Goal: Navigation & Orientation: Find specific page/section

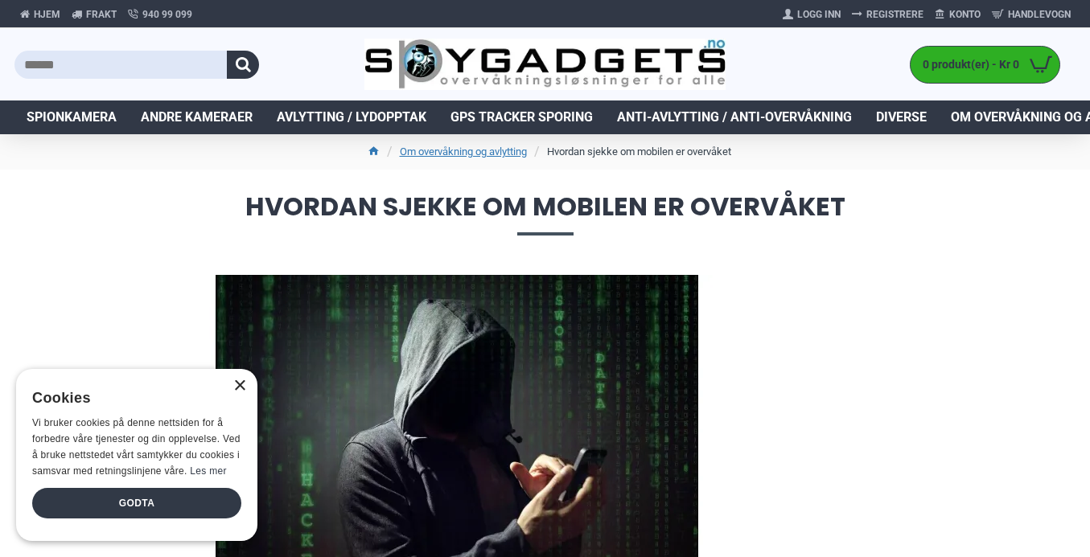
click at [240, 385] on div "×" at bounding box center [239, 386] width 12 height 12
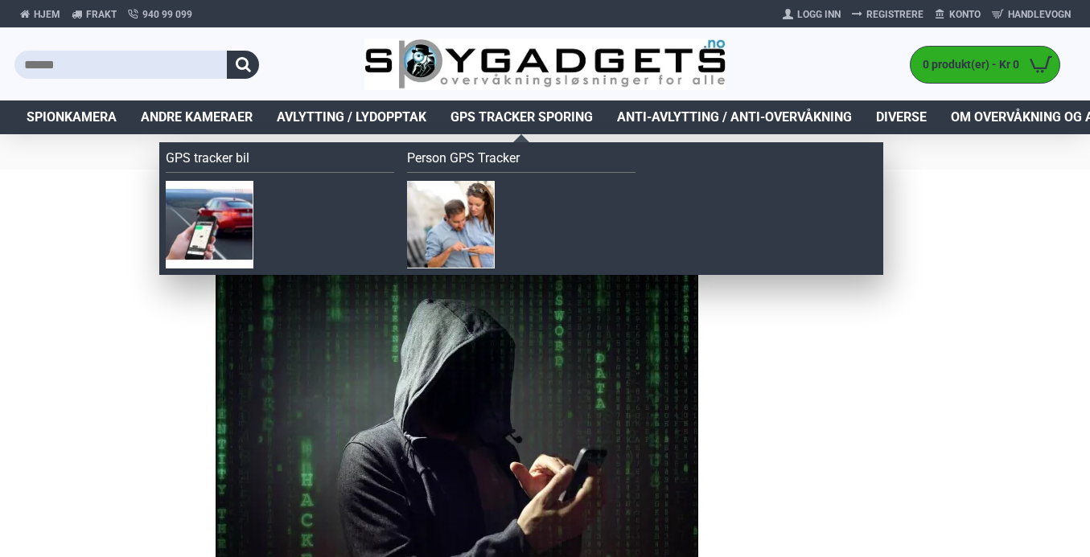
click at [507, 112] on span "GPS Tracker Sporing" at bounding box center [521, 117] width 142 height 19
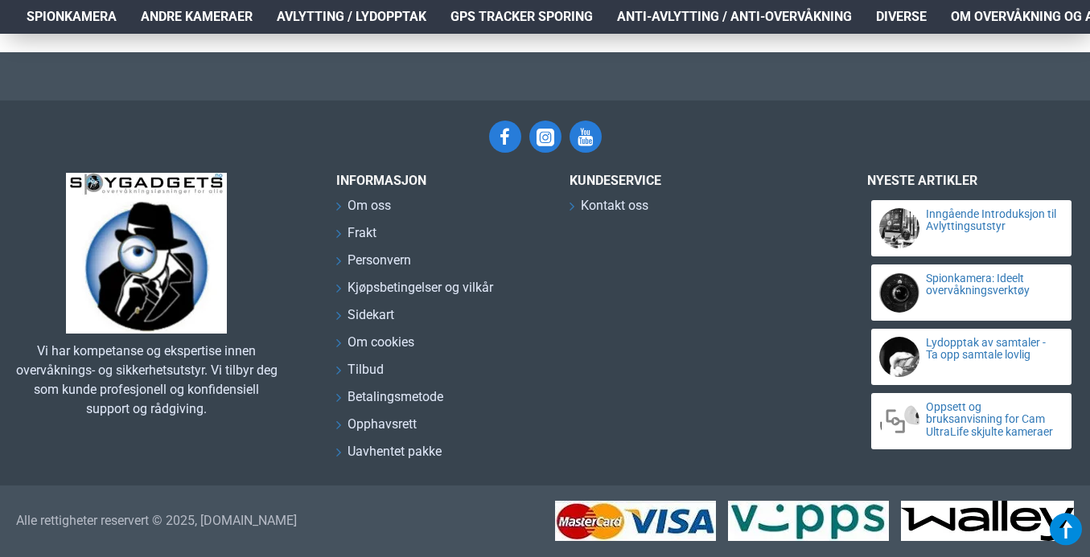
scroll to position [7610, 0]
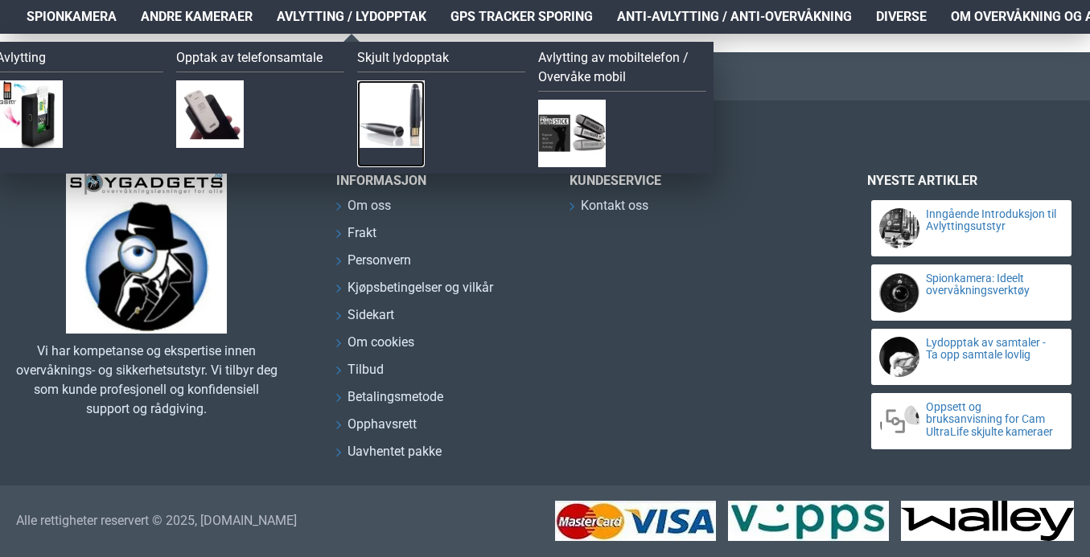
click at [376, 119] on img at bounding box center [391, 114] width 68 height 68
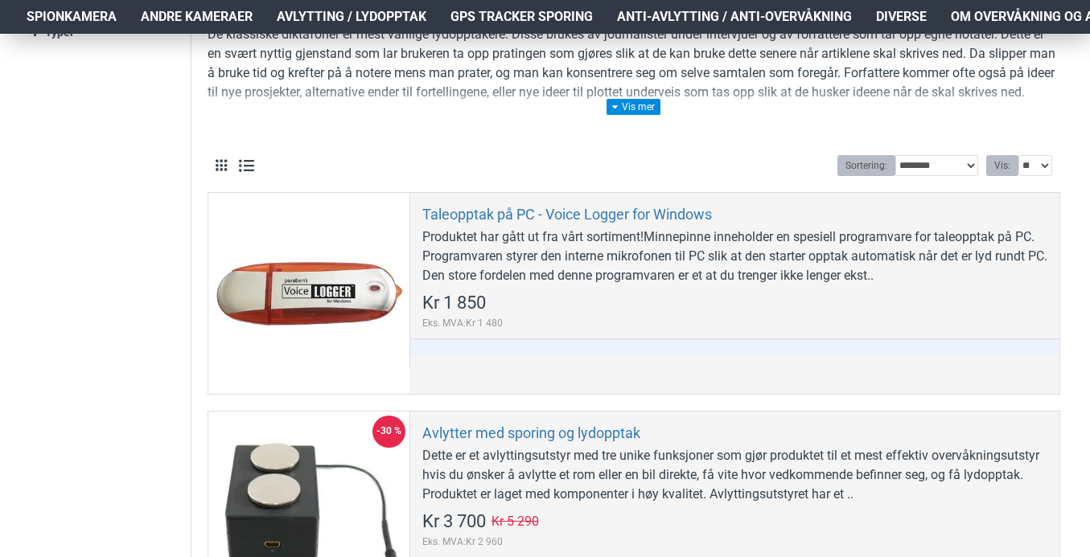
scroll to position [402, 0]
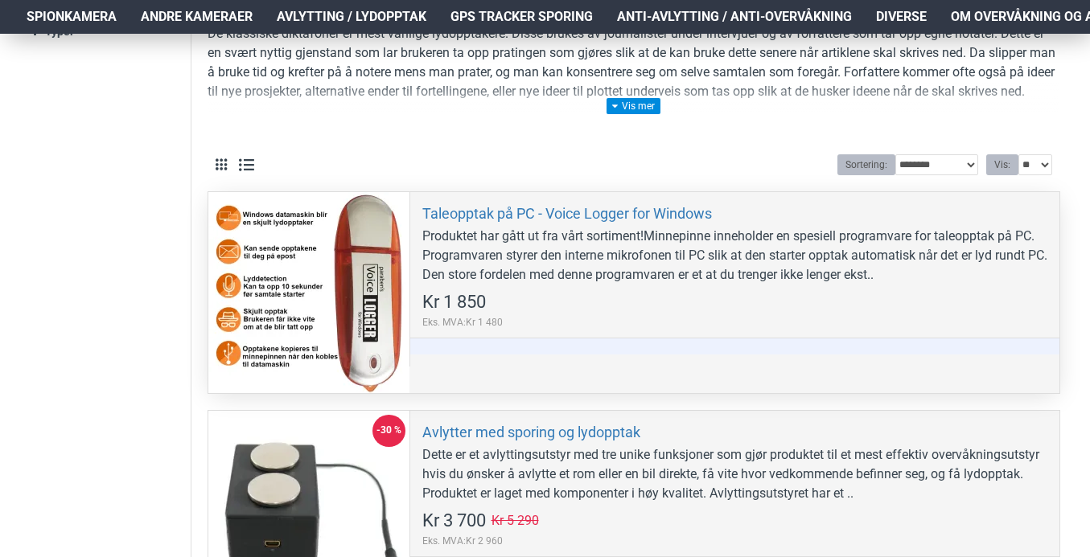
click at [887, 278] on div "Produktet har gått ut fra vårt sortiment!Minnepinne inneholder en spesiell prog…" at bounding box center [734, 256] width 625 height 58
click at [834, 278] on div "Produktet har gått ut fra vårt sortiment!Minnepinne inneholder en spesiell prog…" at bounding box center [734, 256] width 625 height 58
drag, startPoint x: 834, startPoint y: 278, endPoint x: 811, endPoint y: 325, distance: 52.1
click at [811, 325] on div "Taleopptak på PC - Voice Logger for Windows Produktet har gått ut fra vårt sort…" at bounding box center [734, 279] width 650 height 174
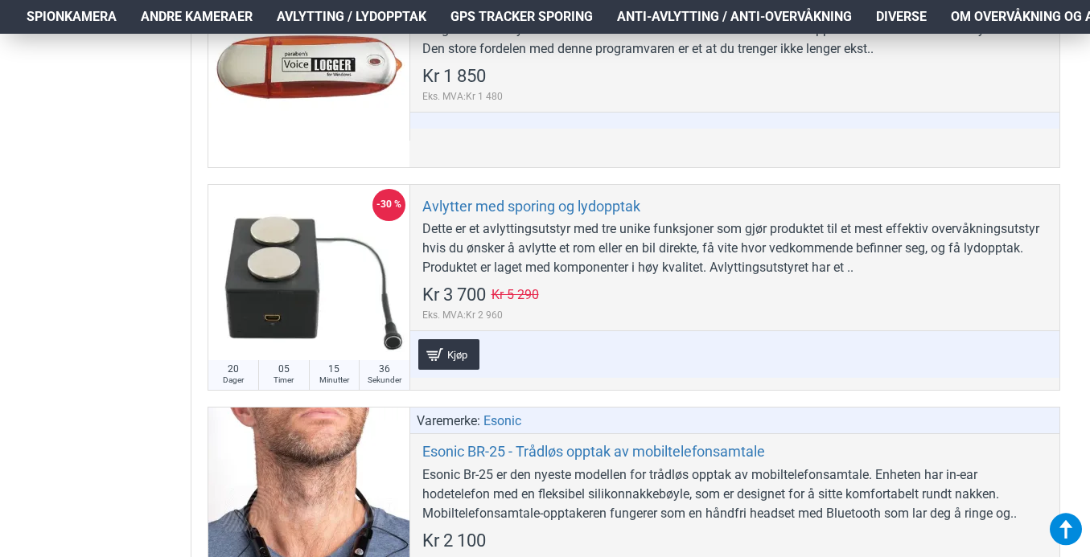
scroll to position [631, 0]
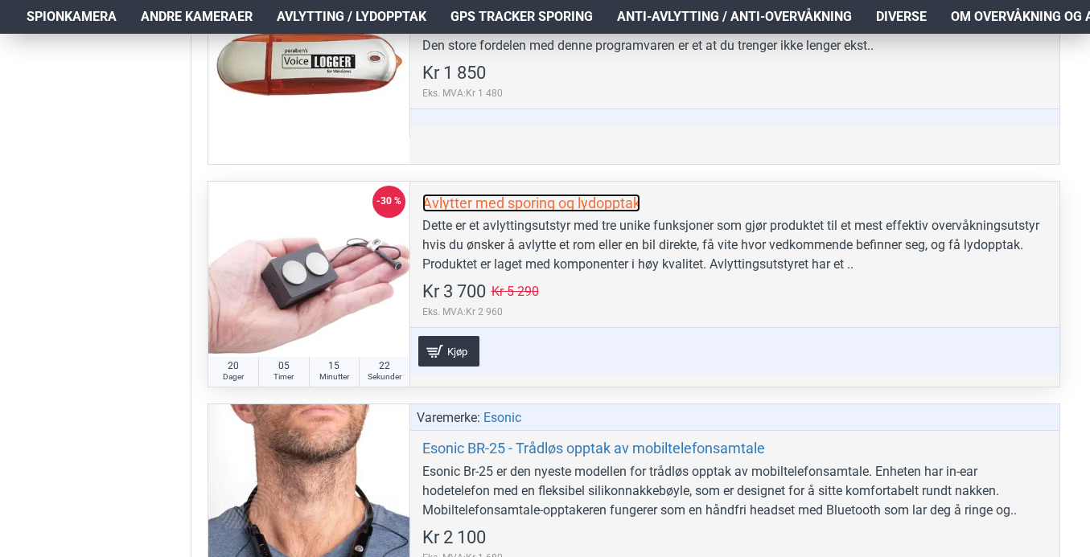
click at [542, 204] on link "Avlytter med sporing og lydopptak" at bounding box center [531, 203] width 218 height 18
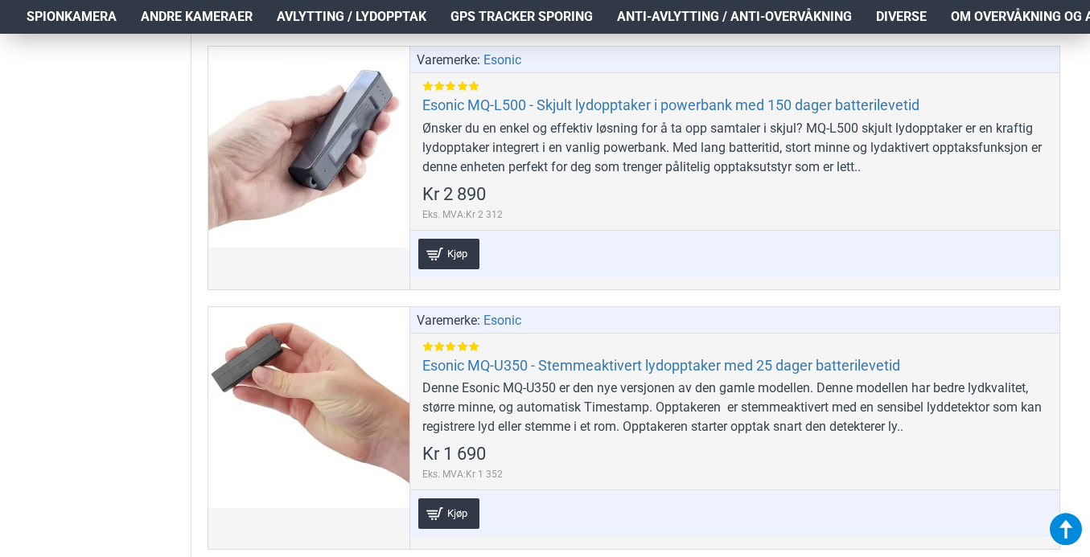
scroll to position [1493, 0]
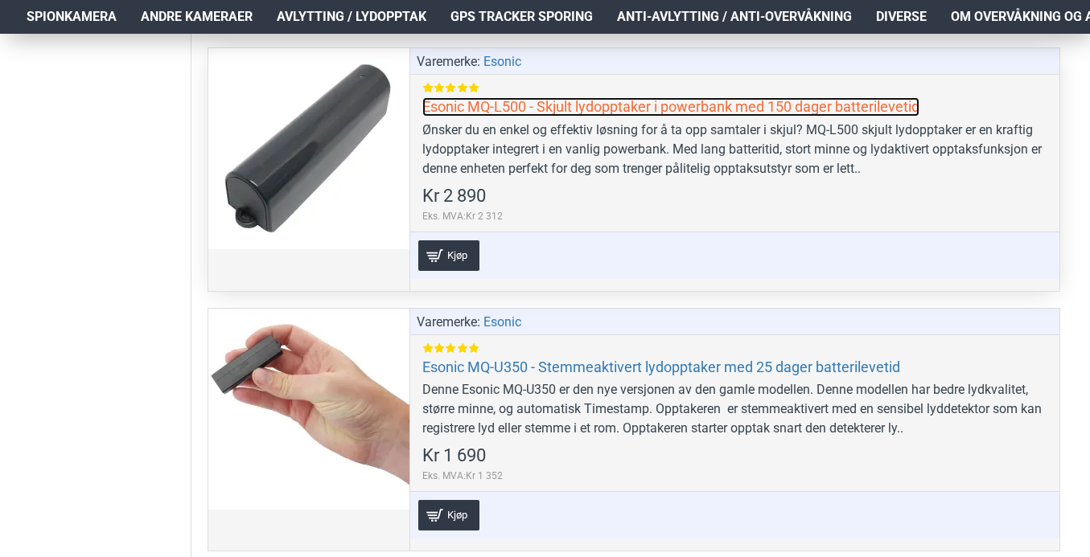
click at [439, 100] on link "Esonic MQ-L500 - Skjult lydopptaker i powerbank med 150 dager batterilevetid" at bounding box center [670, 106] width 497 height 18
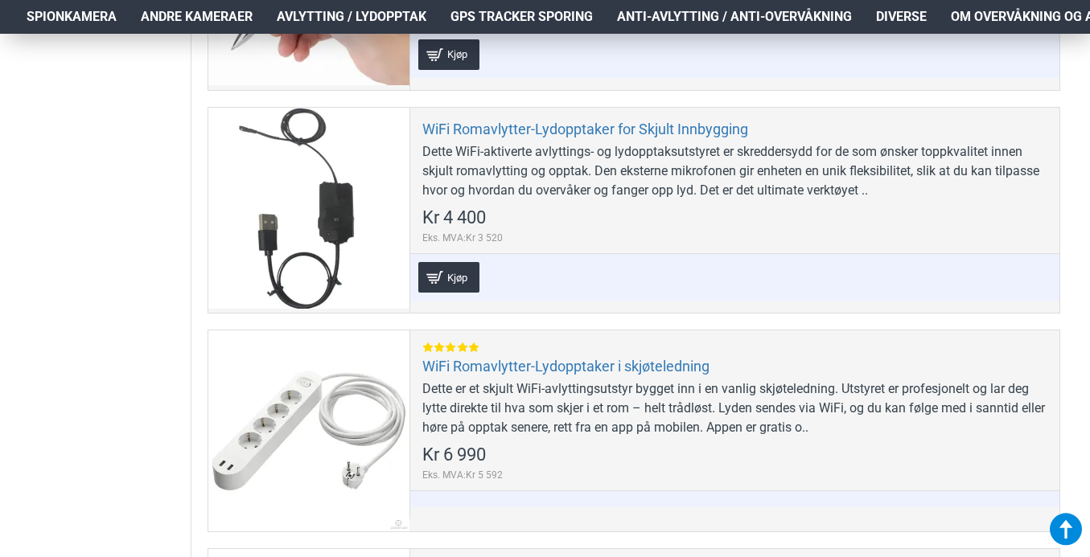
scroll to position [3733, 0]
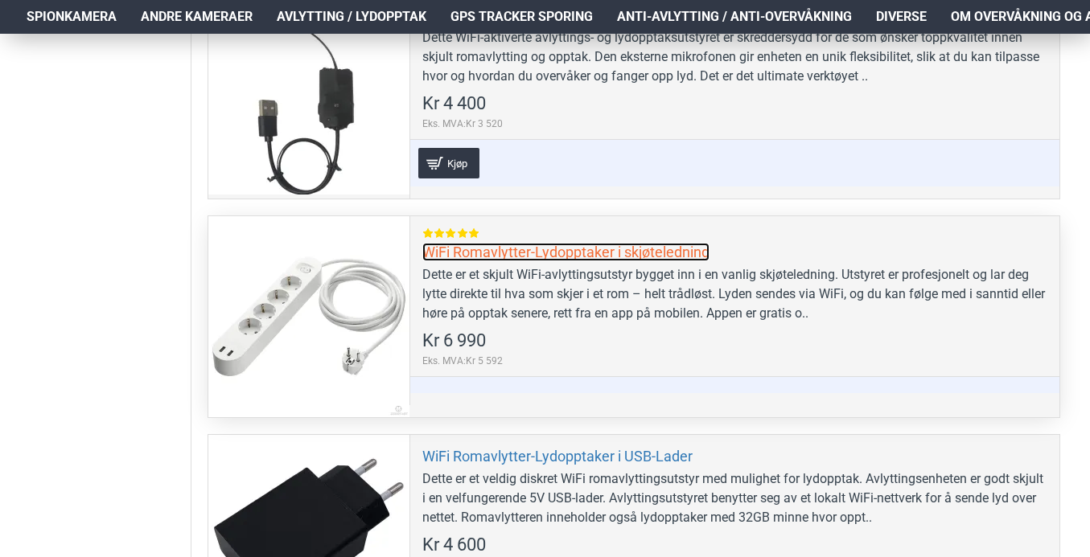
click at [444, 243] on link "WiFi Romavlytter-Lydopptaker i skjøteledning" at bounding box center [565, 252] width 287 height 18
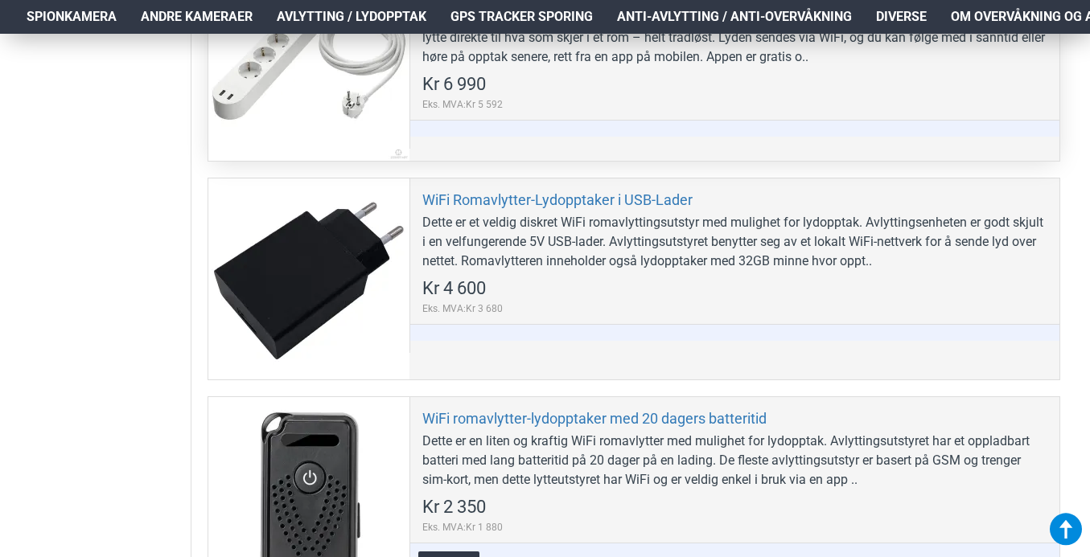
scroll to position [4049, 0]
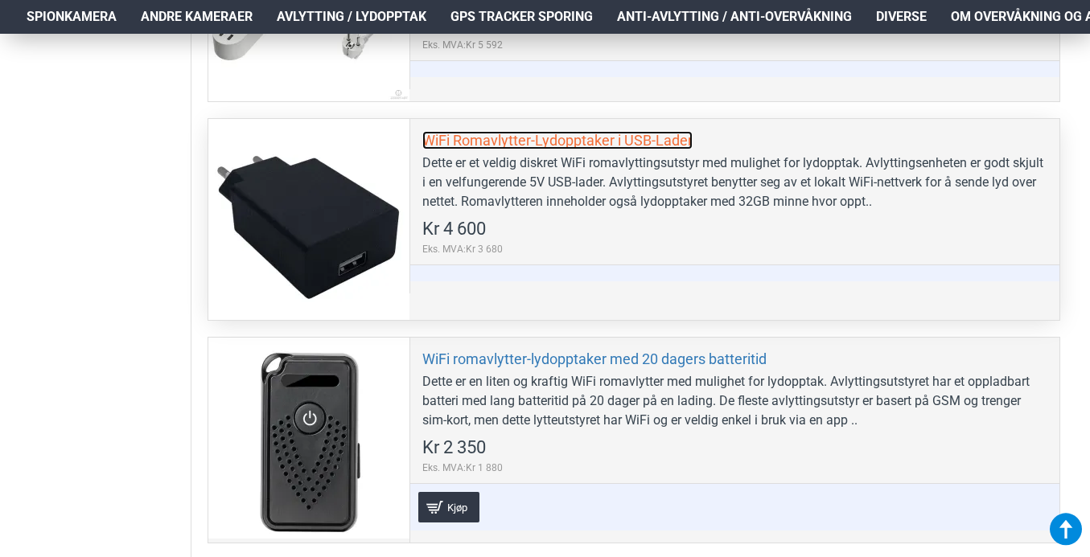
click at [435, 131] on link "WiFi Romavlytter-Lydopptaker i USB-Lader" at bounding box center [557, 140] width 270 height 18
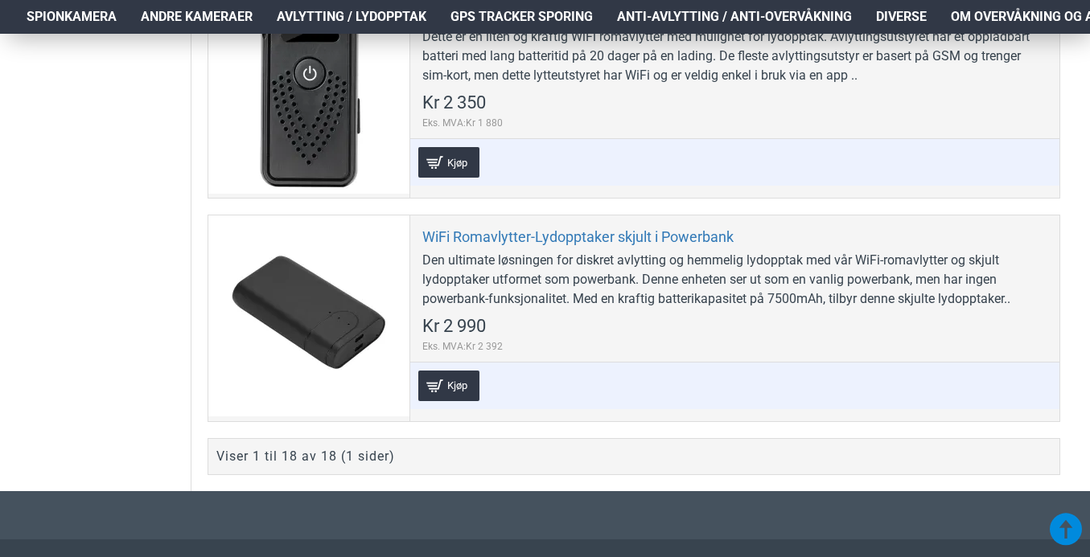
scroll to position [4423, 0]
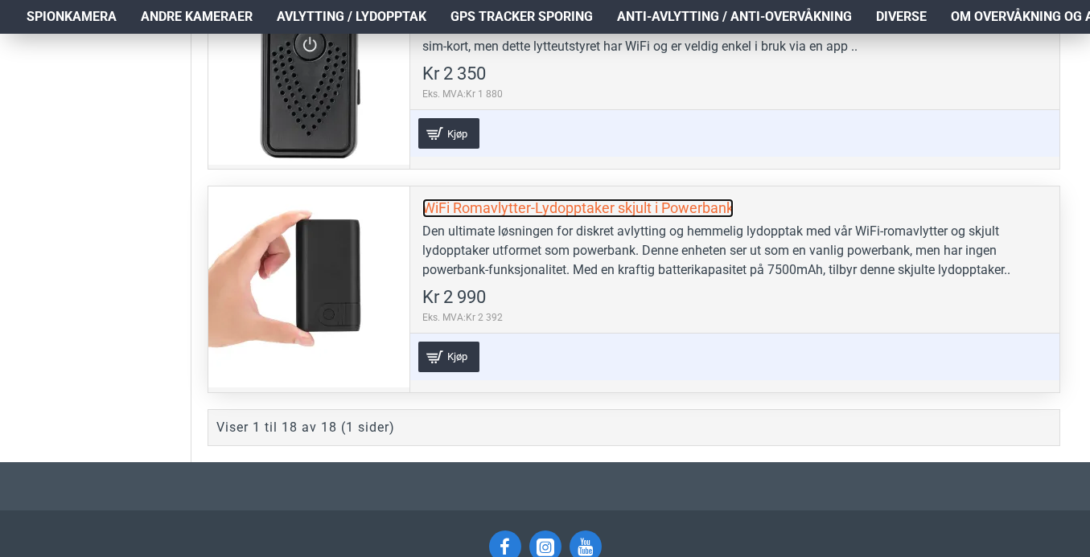
click at [428, 199] on link "WiFi Romavlytter-Lydopptaker skjult i Powerbank" at bounding box center [577, 208] width 311 height 18
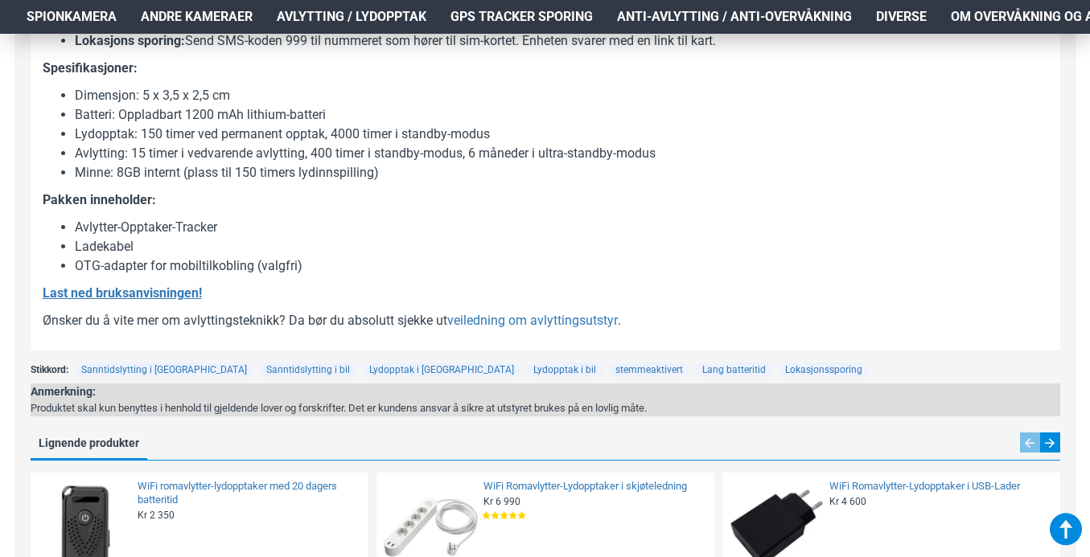
scroll to position [1464, 0]
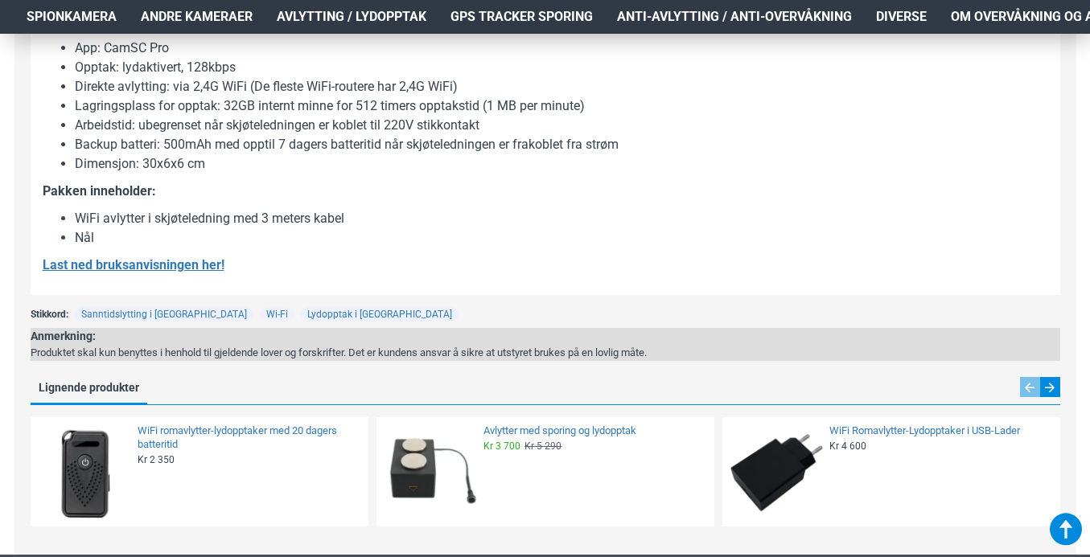
scroll to position [1608, 0]
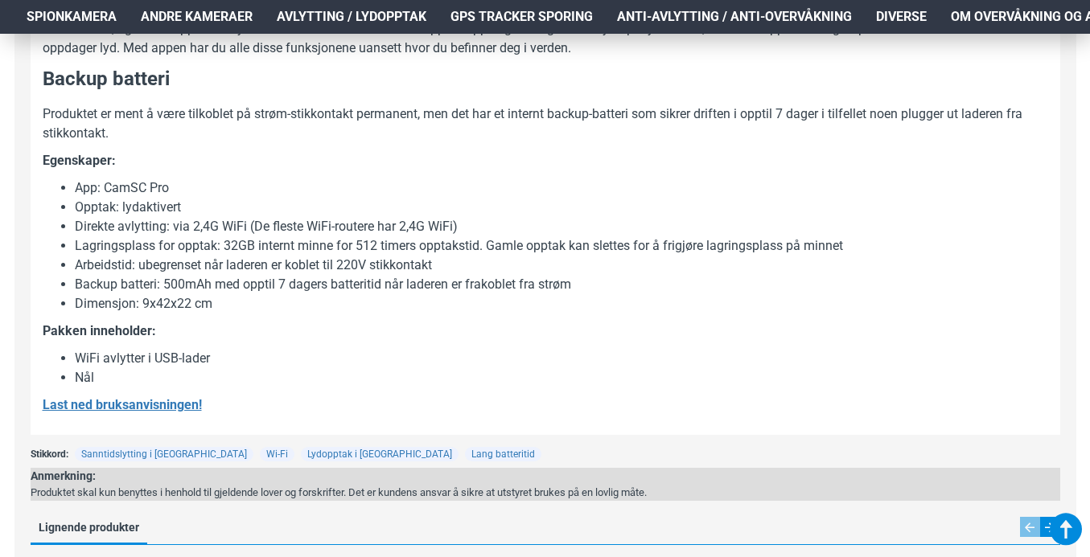
scroll to position [1206, 0]
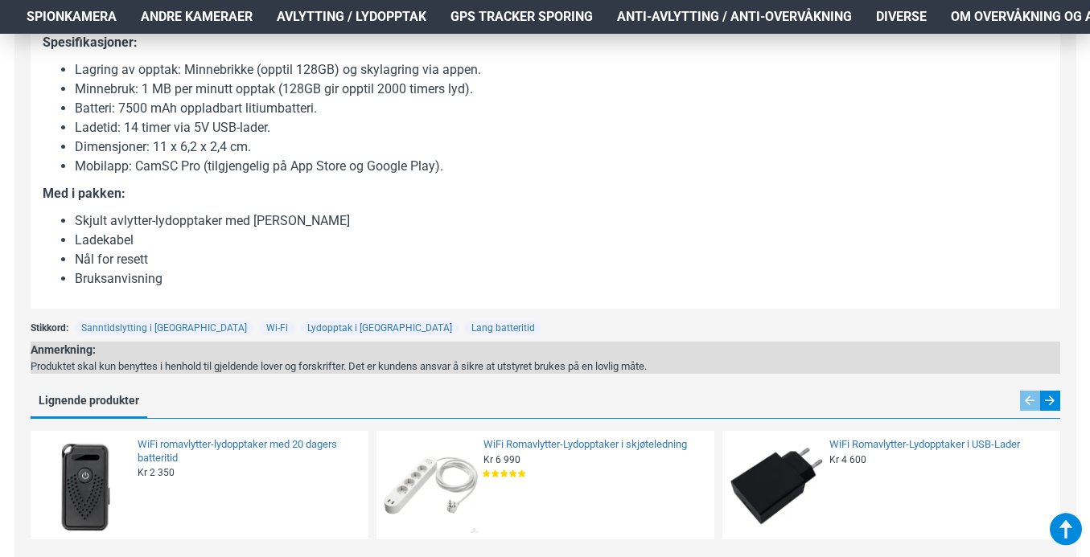
scroll to position [1464, 0]
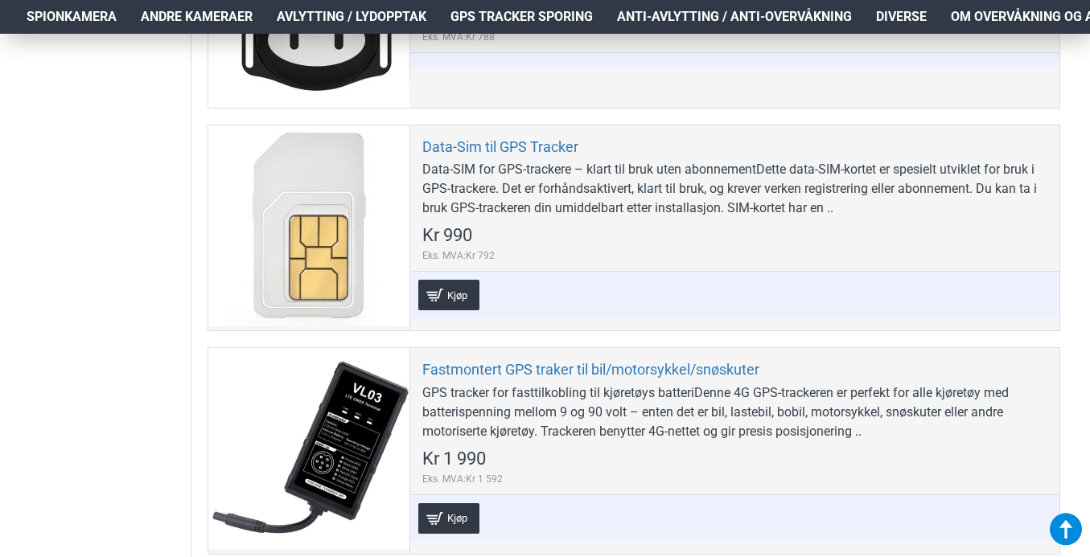
scroll to position [689, 0]
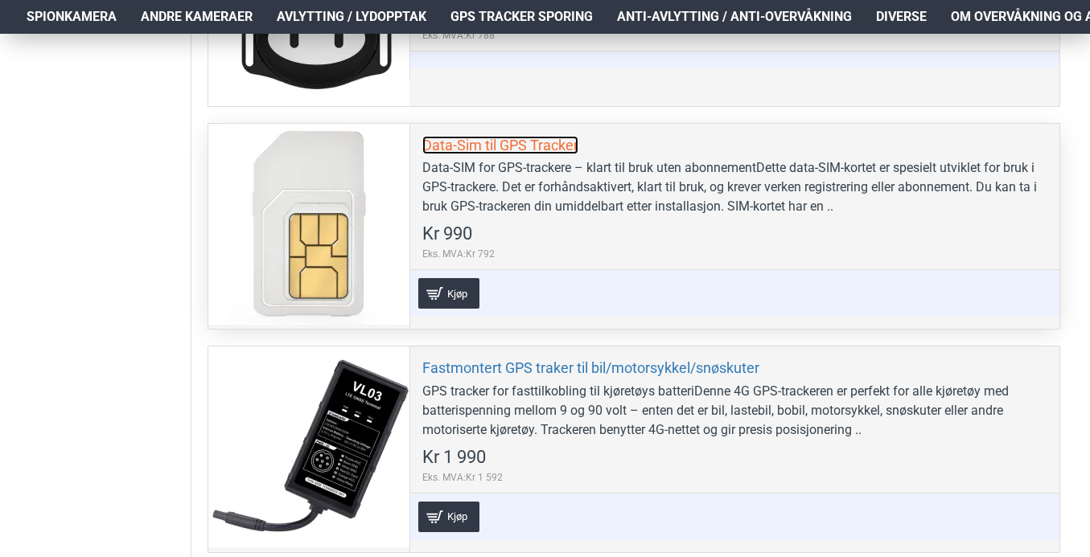
click at [506, 149] on link "Data-Sim til GPS Tracker" at bounding box center [500, 145] width 156 height 18
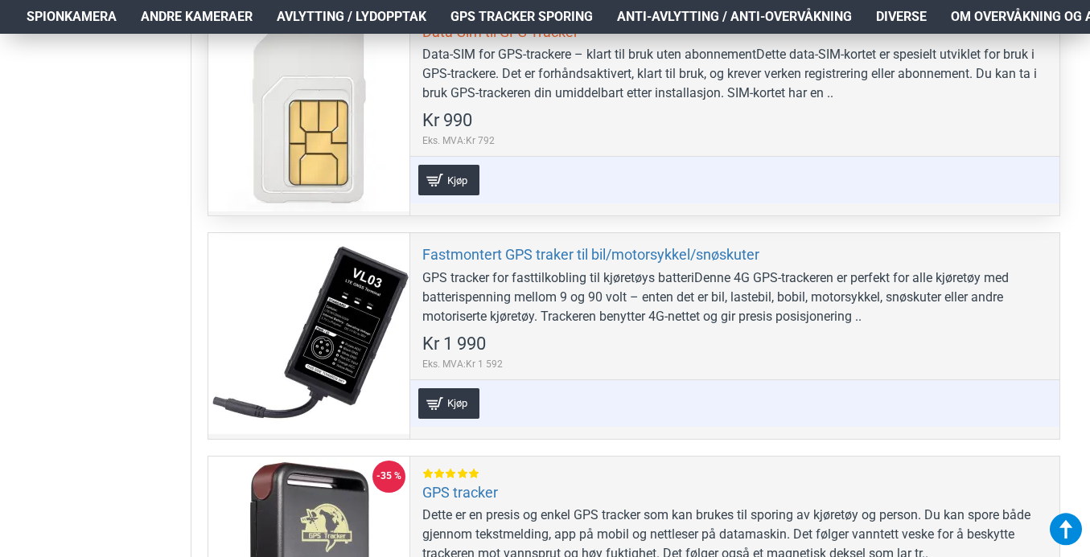
scroll to position [804, 0]
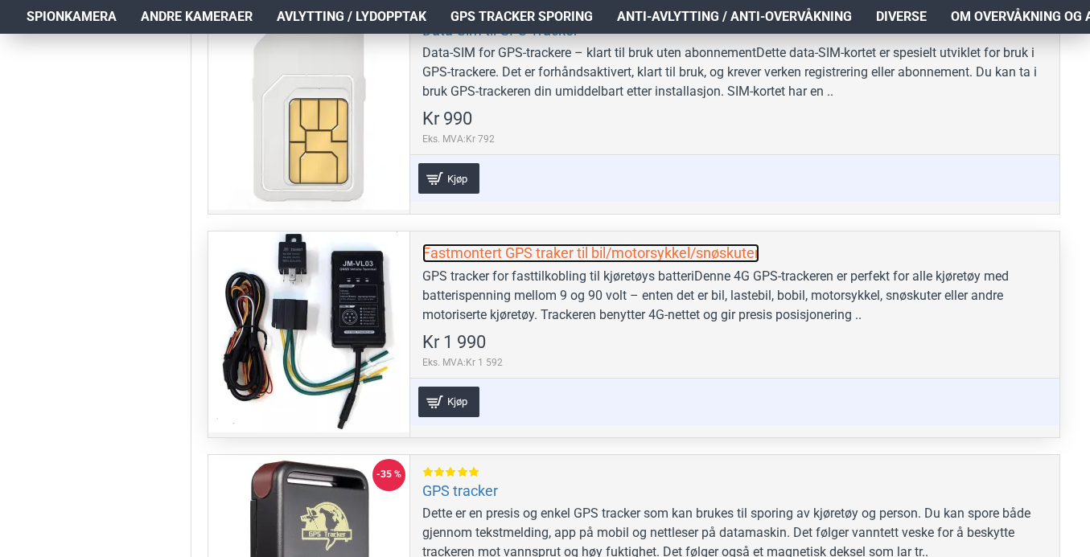
click at [478, 251] on link "Fastmontert GPS traker til bil/motorsykkel/snøskuter" at bounding box center [590, 253] width 337 height 18
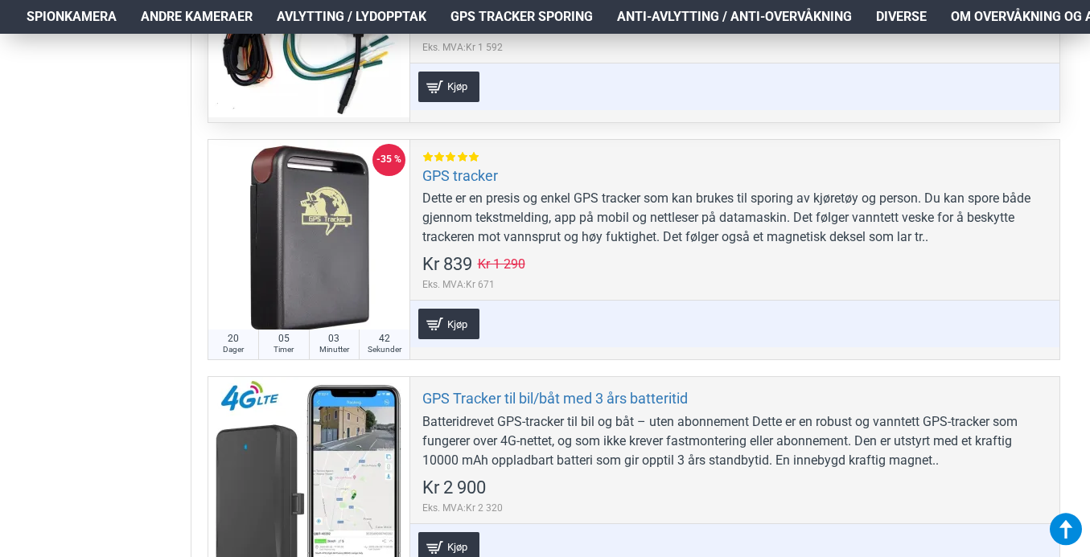
scroll to position [1148, 0]
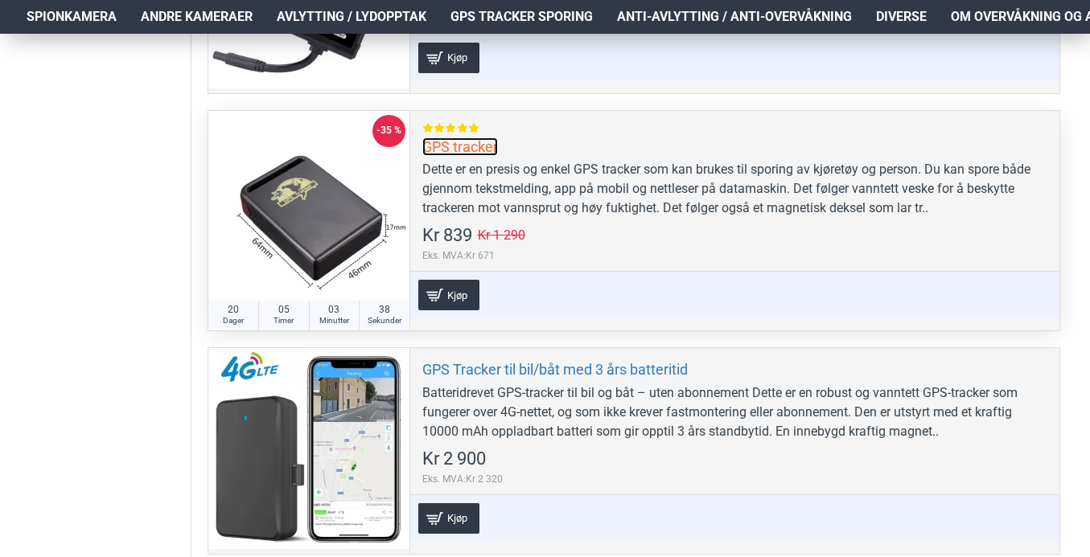
click at [476, 141] on link "GPS tracker" at bounding box center [460, 147] width 76 height 18
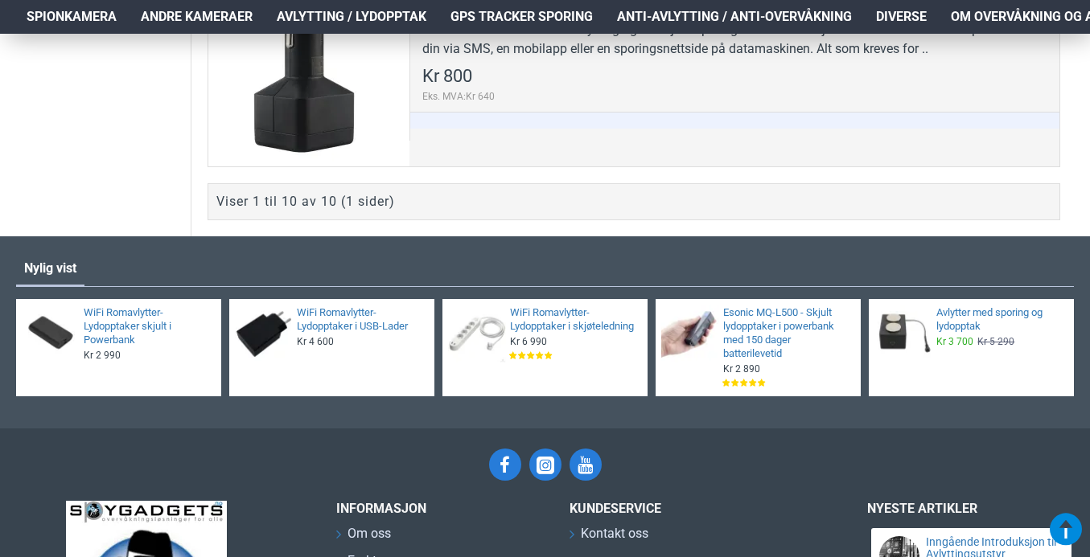
scroll to position [2728, 0]
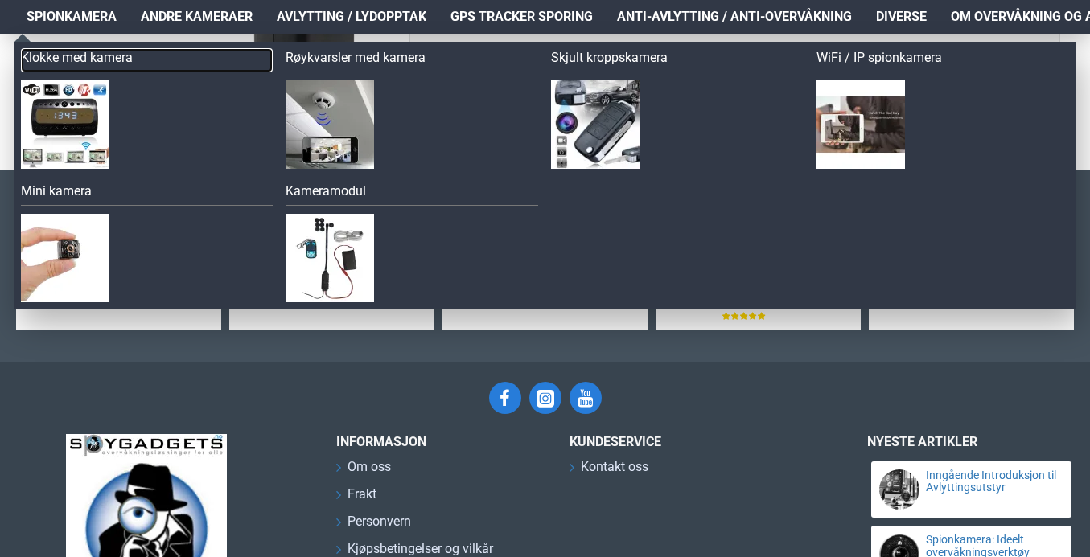
click at [82, 58] on link "Klokke med kamera" at bounding box center [147, 60] width 252 height 24
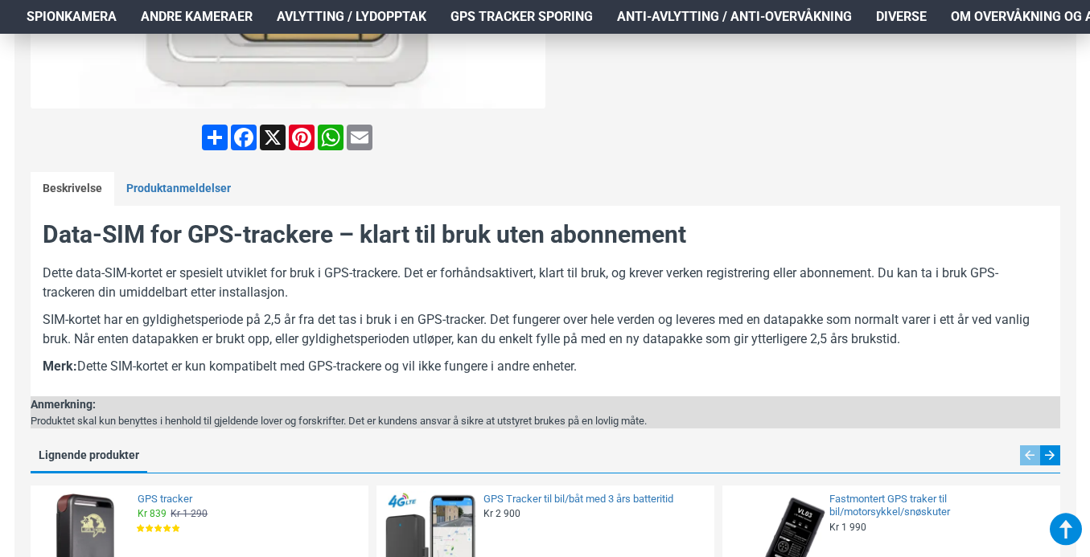
scroll to position [717, 0]
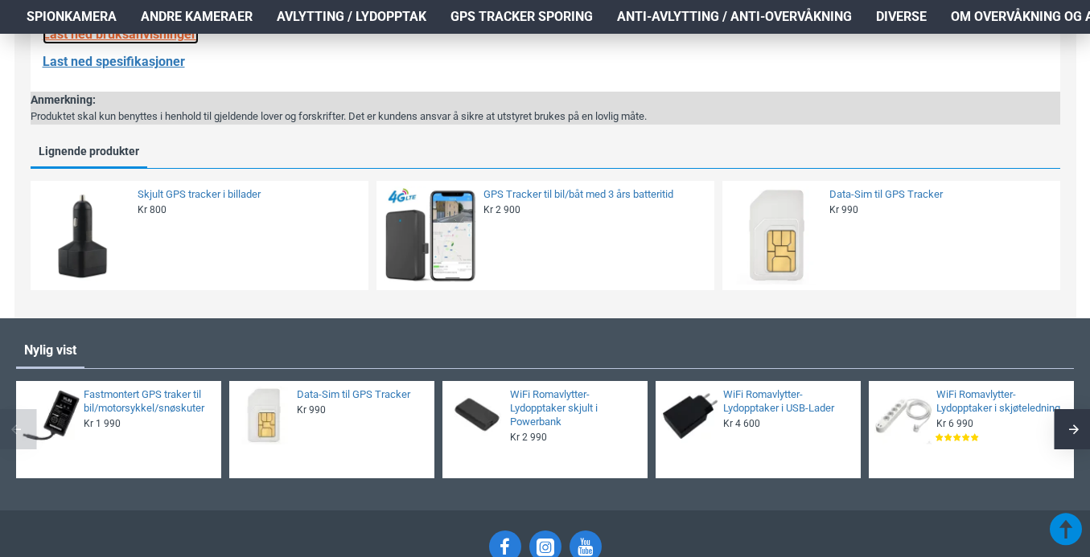
scroll to position [1866, 0]
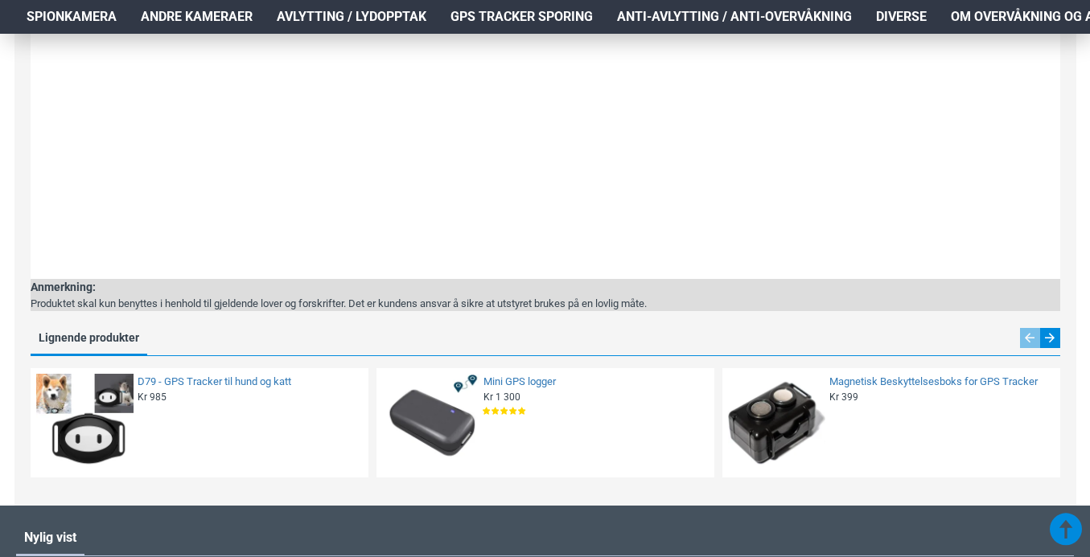
scroll to position [2383, 0]
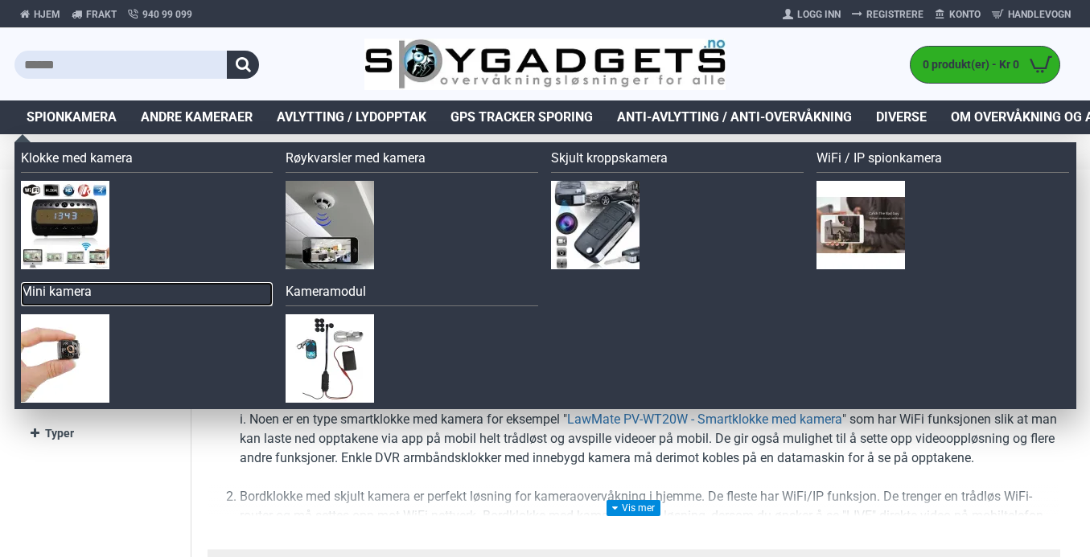
click at [76, 289] on link "Mini kamera" at bounding box center [147, 294] width 252 height 24
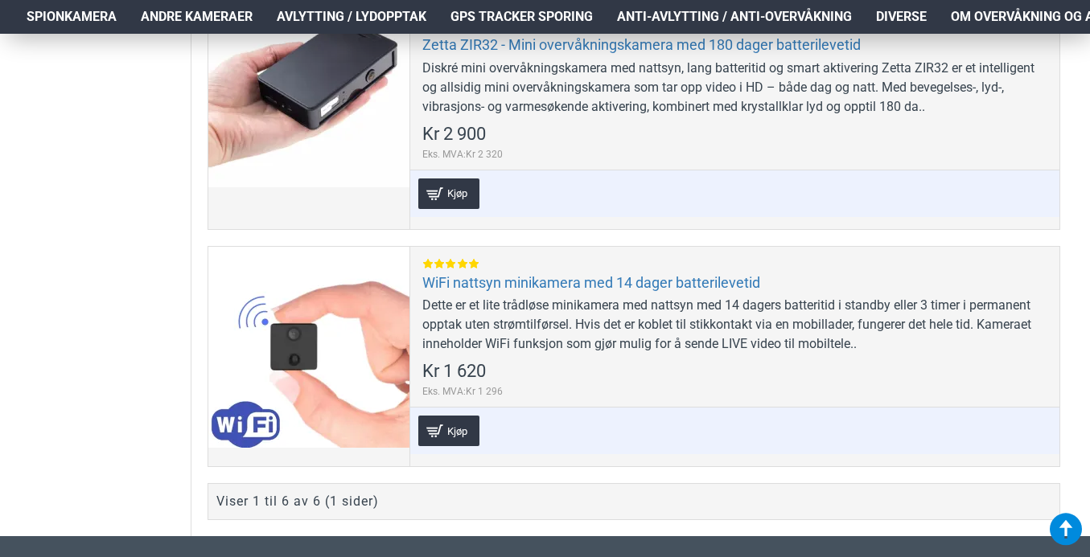
scroll to position [1694, 0]
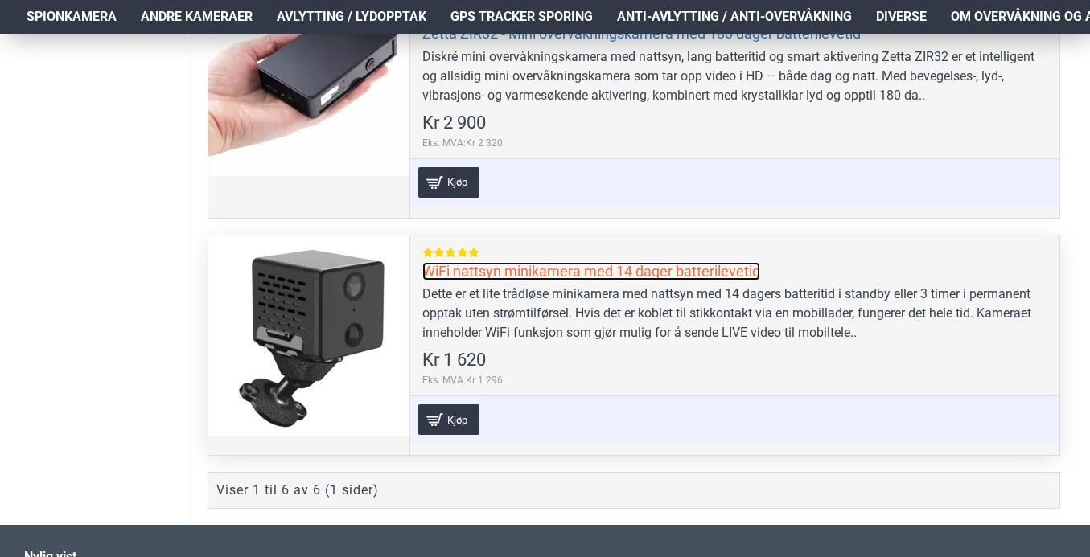
click at [540, 262] on link "WiFi nattsyn minikamera med 14 dager batterilevetid" at bounding box center [591, 271] width 338 height 18
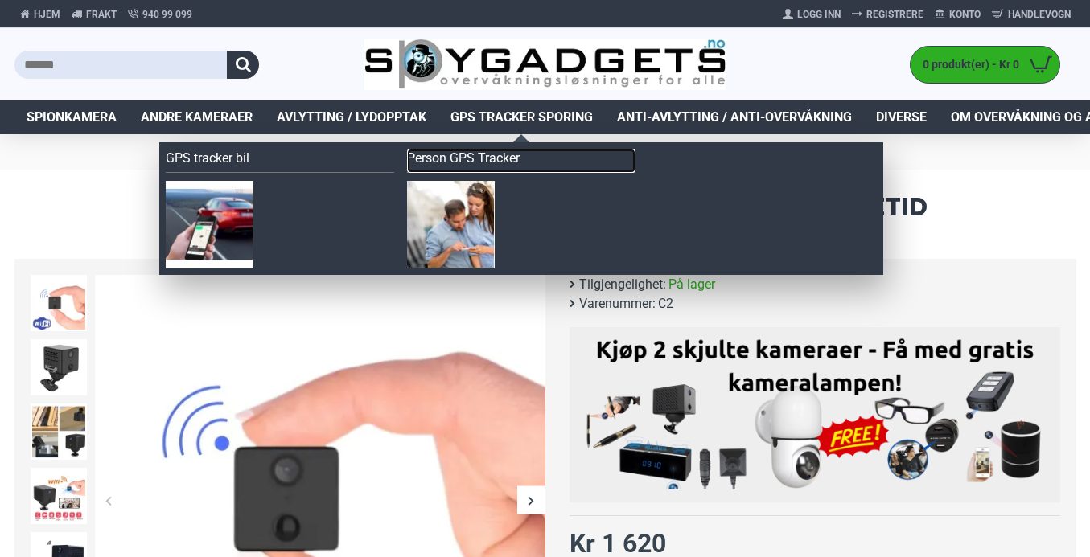
click at [491, 155] on link "Person GPS Tracker" at bounding box center [521, 161] width 228 height 24
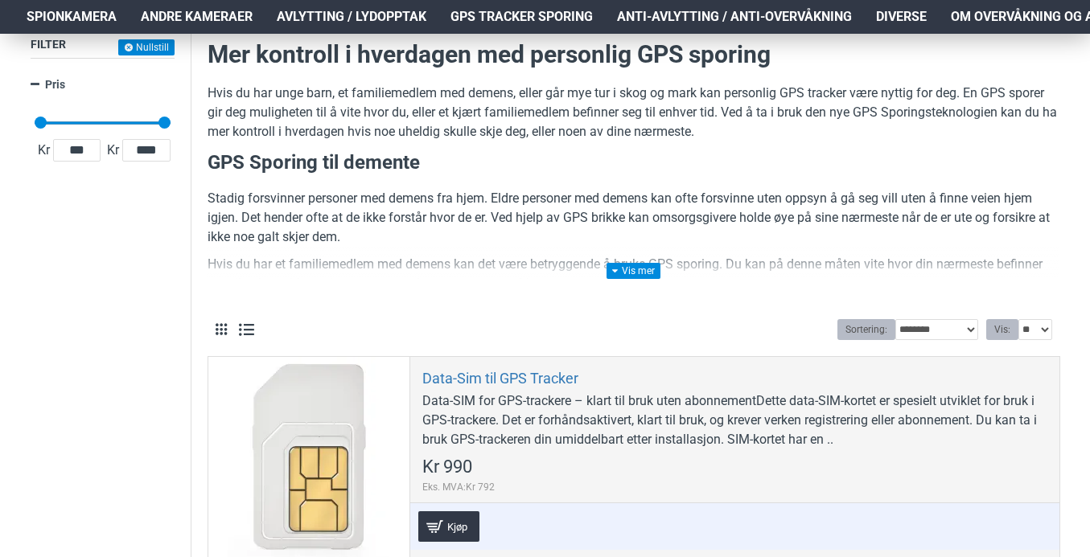
scroll to position [229, 0]
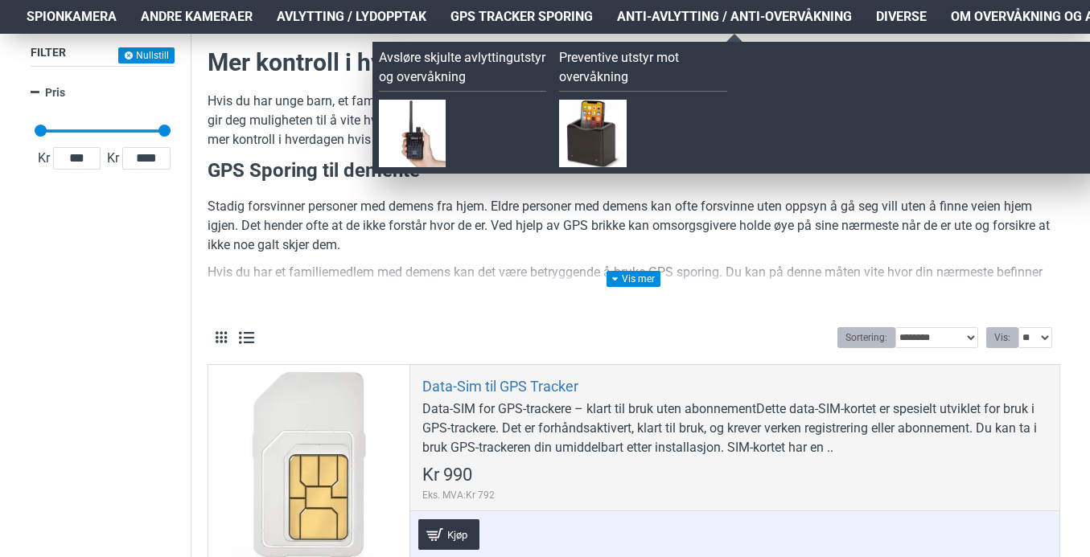
click at [756, 11] on span "Anti-avlytting / Anti-overvåkning" at bounding box center [734, 16] width 235 height 19
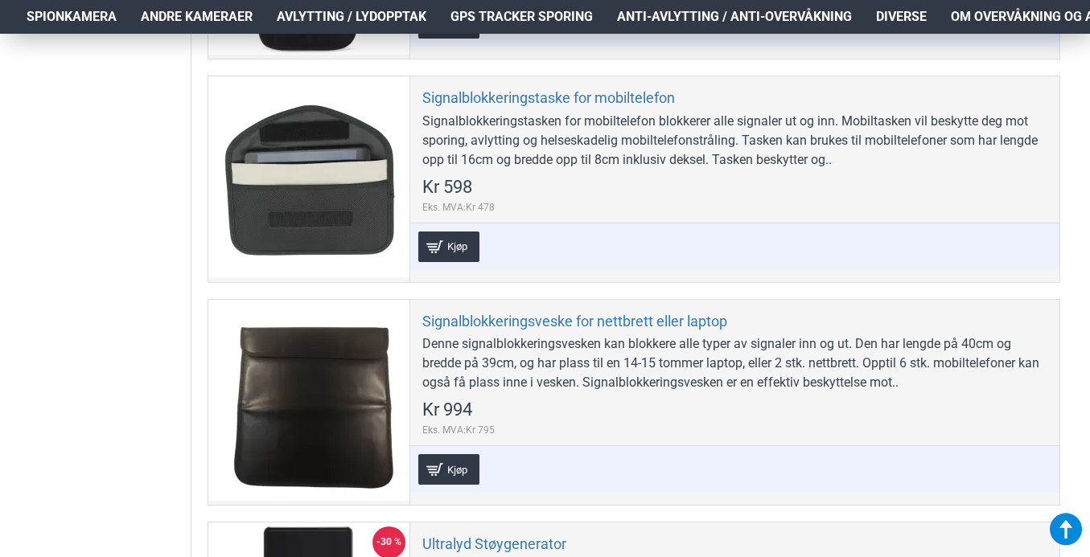
scroll to position [2211, 0]
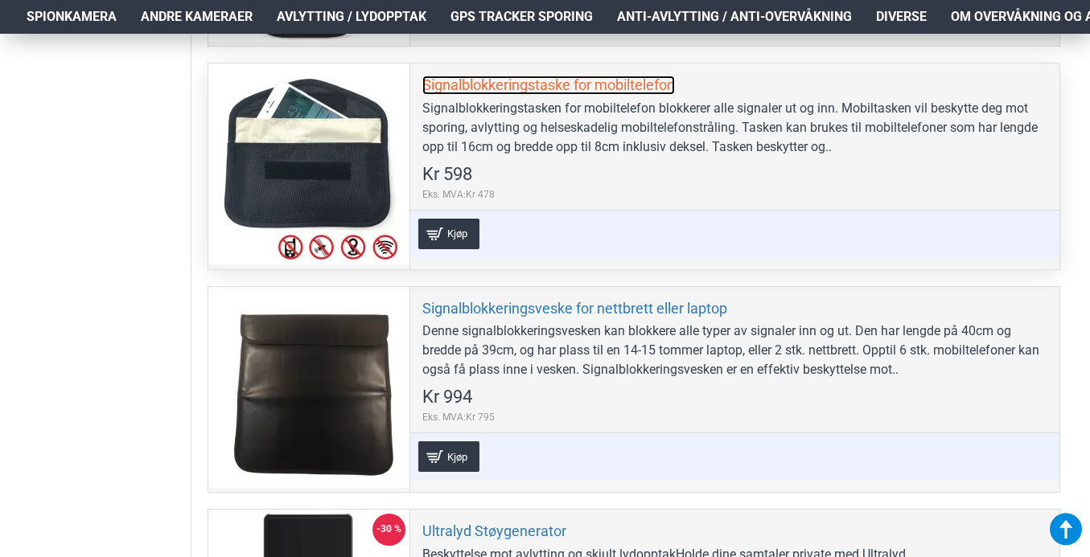
click at [667, 84] on link "Signalblokkeringstaske for mobiltelefon" at bounding box center [548, 85] width 252 height 18
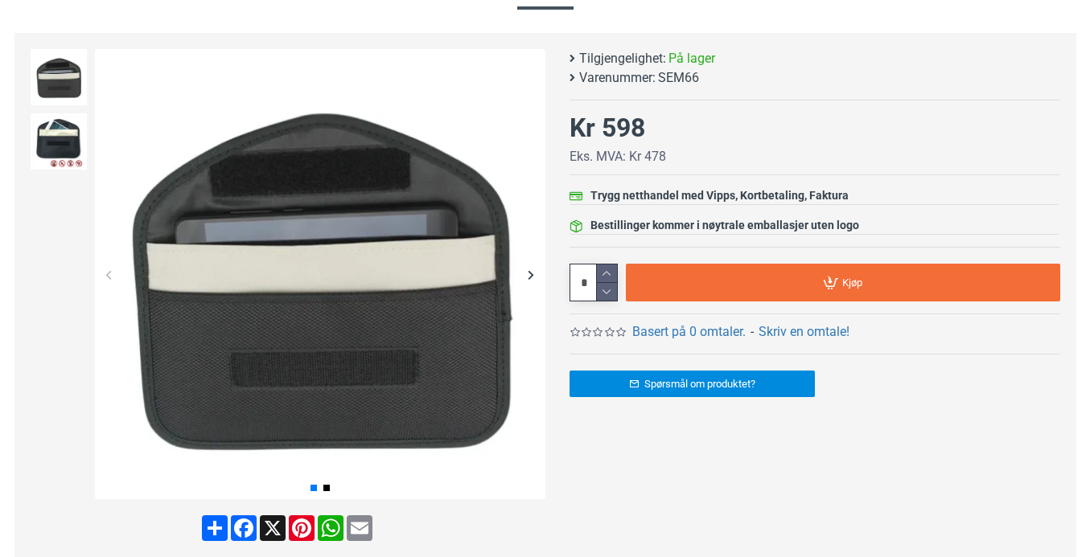
scroll to position [172, 0]
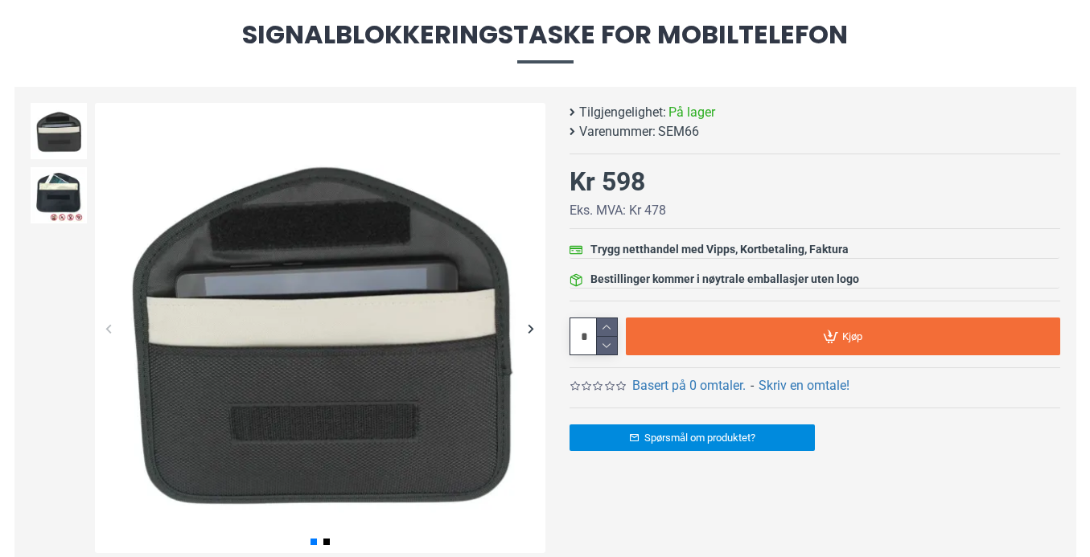
click at [535, 325] on div "Next slide" at bounding box center [531, 328] width 28 height 28
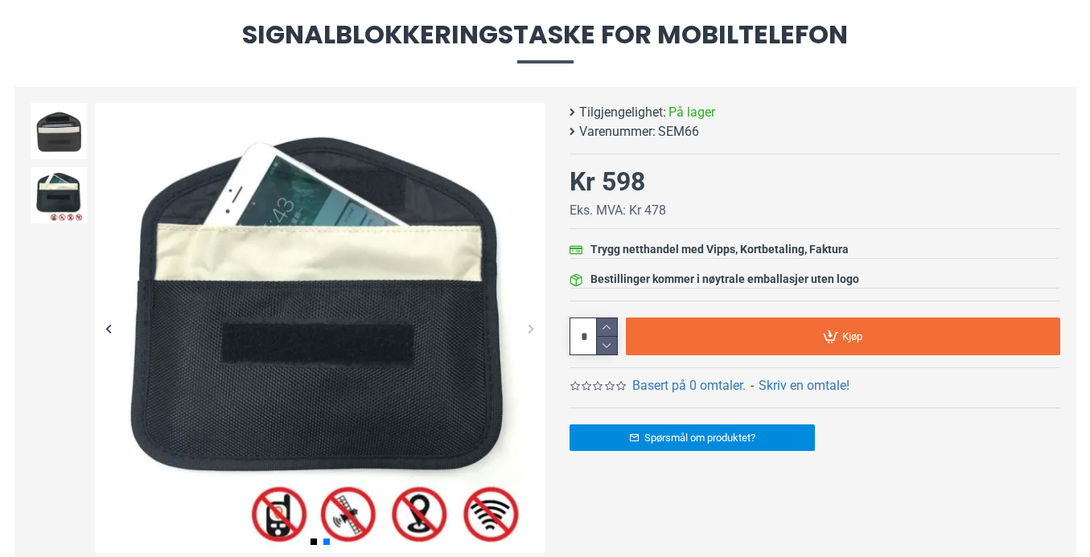
click at [535, 325] on div "Next slide" at bounding box center [531, 328] width 28 height 28
click at [527, 329] on div "Next slide" at bounding box center [531, 328] width 28 height 28
